Goal: Information Seeking & Learning: Learn about a topic

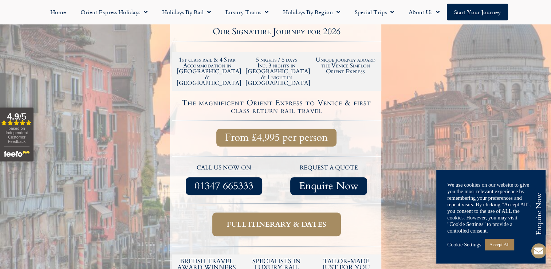
scroll to position [218, 0]
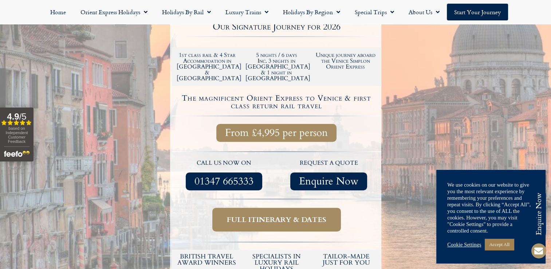
click at [271, 215] on span "Full itinerary & dates" at bounding box center [276, 219] width 99 height 9
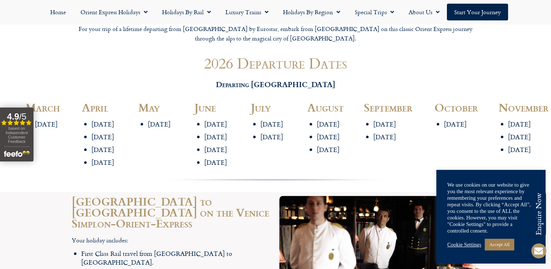
scroll to position [873, 0]
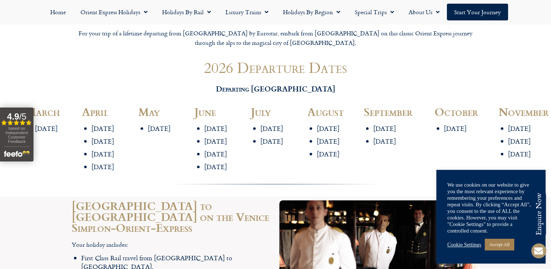
click at [155, 124] on li "[DATE]" at bounding box center [168, 128] width 40 height 8
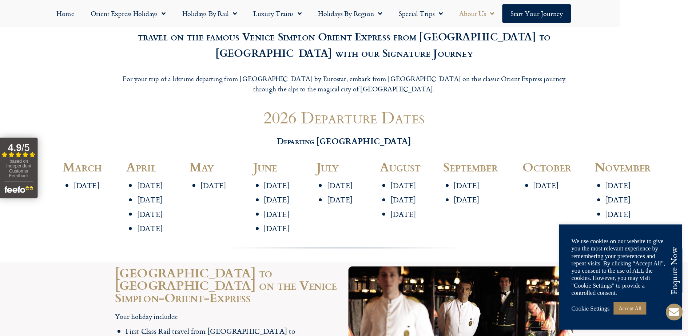
scroll to position [837, 0]
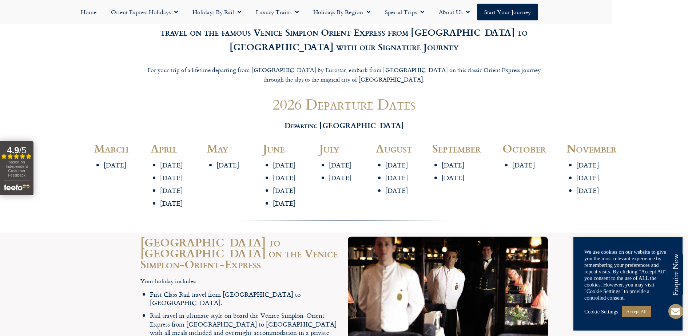
drag, startPoint x: 441, startPoint y: 5, endPoint x: 102, endPoint y: 190, distance: 386.0
click at [102, 190] on div "[DATE] March" at bounding box center [119, 177] width 56 height 76
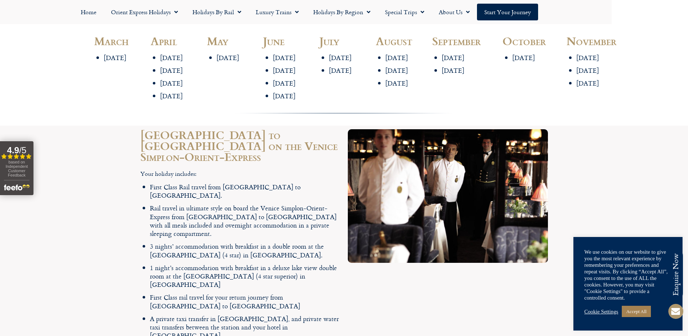
scroll to position [973, 0]
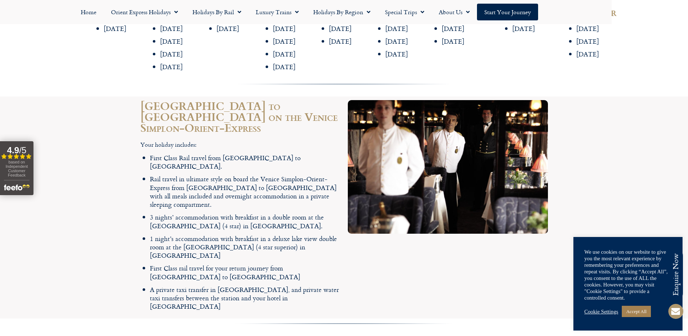
drag, startPoint x: 313, startPoint y: 203, endPoint x: 339, endPoint y: 202, distance: 25.8
click at [339, 234] on li "1 night’s accommodation with breakfast in a deluxe lake view double room at the…" at bounding box center [245, 246] width 191 height 25
drag, startPoint x: 339, startPoint y: 202, endPoint x: 334, endPoint y: 205, distance: 5.7
copy li "[GEOGRAPHIC_DATA]"
drag, startPoint x: 150, startPoint y: 183, endPoint x: 198, endPoint y: 185, distance: 48.1
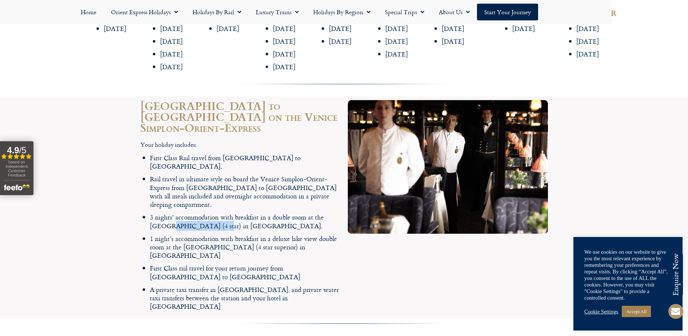
click at [198, 213] on li "3 nights’ accommodation with breakfast in a double room at the [GEOGRAPHIC_DATA…" at bounding box center [245, 221] width 191 height 17
copy li "[PERSON_NAME] d’Oriente"
click at [83, 268] on div at bounding box center [344, 326] width 688 height 17
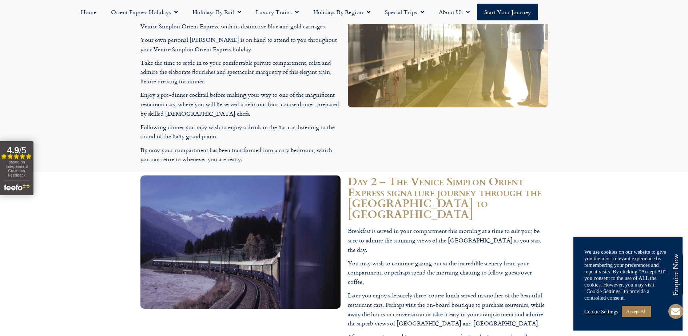
scroll to position [1383, 0]
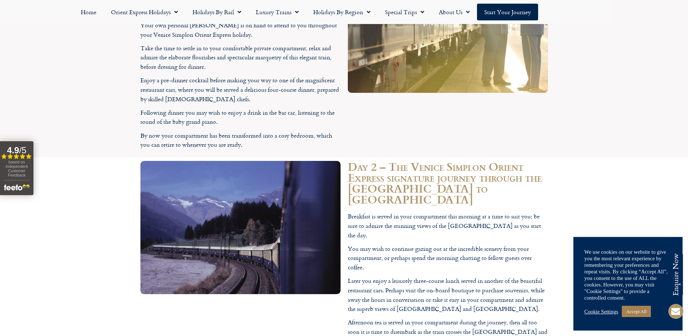
drag, startPoint x: 354, startPoint y: 243, endPoint x: 401, endPoint y: 244, distance: 46.9
click at [401, 268] on p "Afternoon tea is served in your compartment during the journey, then all too so…" at bounding box center [448, 332] width 200 height 28
drag, startPoint x: 401, startPoint y: 244, endPoint x: 395, endPoint y: 241, distance: 6.4
copy p "Venice [GEOGRAPHIC_DATA][DATE]"
drag, startPoint x: 421, startPoint y: 275, endPoint x: 452, endPoint y: 277, distance: 31.0
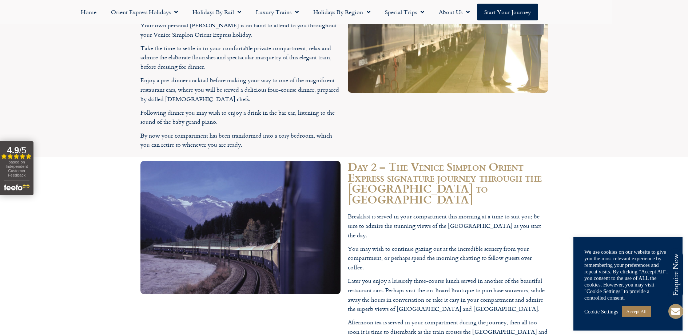
drag, startPoint x: 452, startPoint y: 277, endPoint x: 446, endPoint y: 275, distance: 6.1
copy p "[GEOGRAPHIC_DATA]"
drag, startPoint x: 349, startPoint y: 265, endPoint x: 393, endPoint y: 268, distance: 44.5
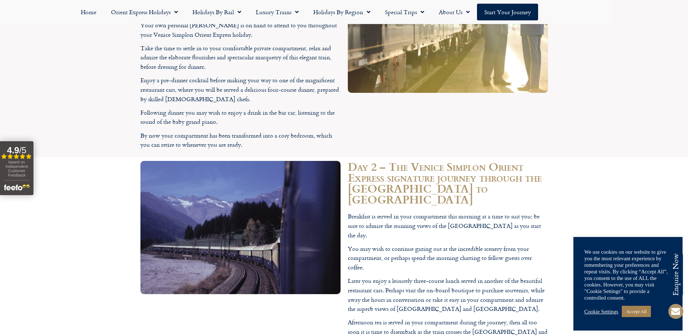
copy p "[PERSON_NAME] d’Oriente"
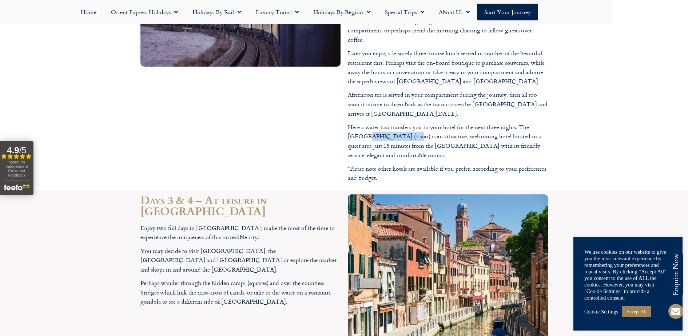
scroll to position [1656, 0]
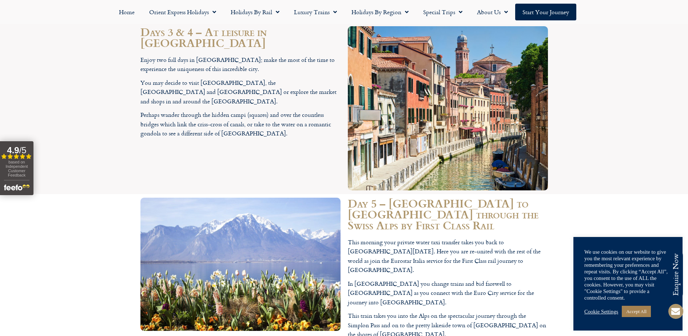
scroll to position [1792, 0]
